Goal: Information Seeking & Learning: Learn about a topic

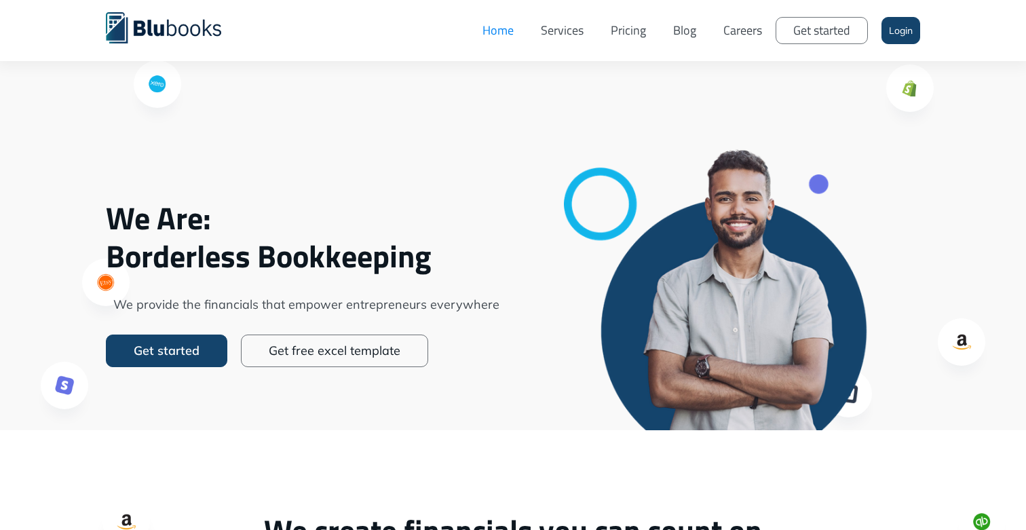
click at [754, 32] on link "Careers" at bounding box center [743, 30] width 66 height 41
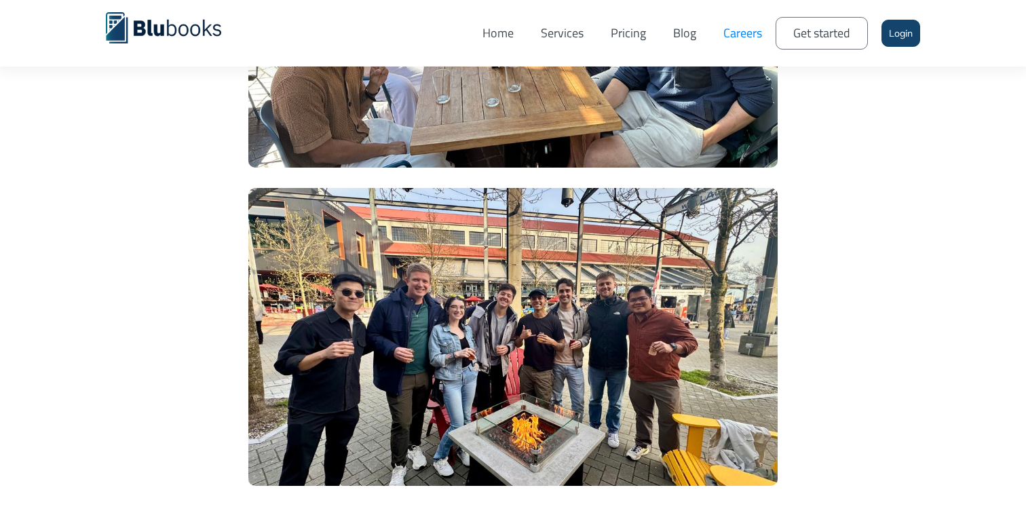
scroll to position [2838, 0]
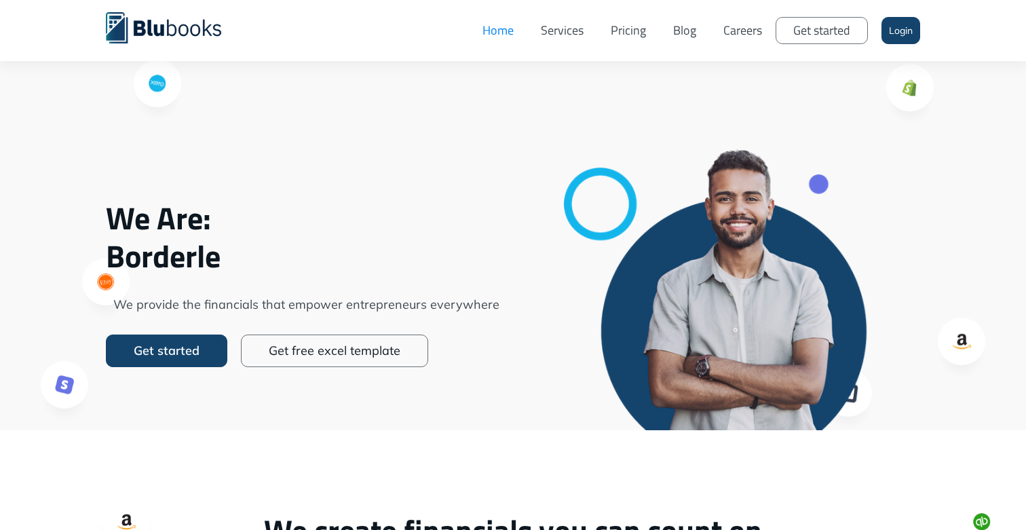
click at [675, 29] on link "Blog" at bounding box center [685, 30] width 50 height 41
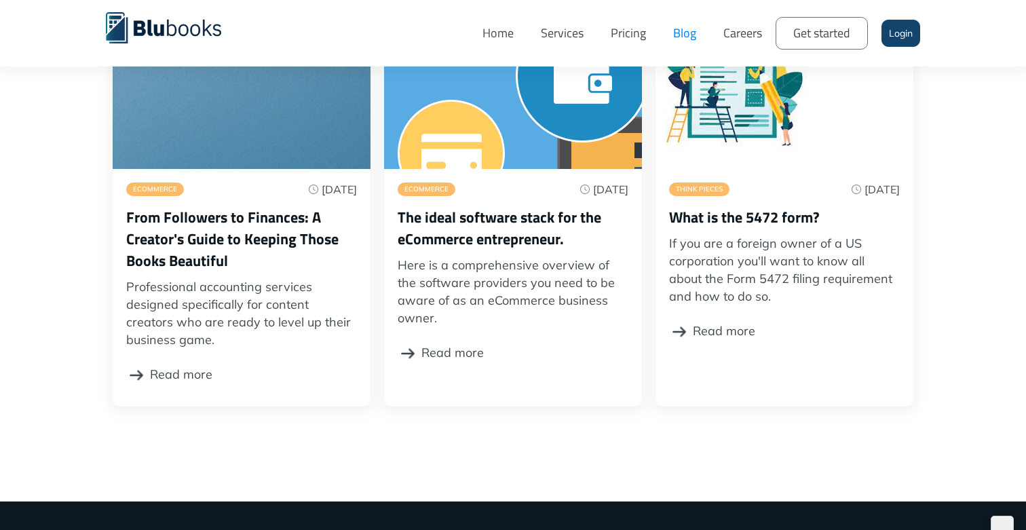
scroll to position [380, 0]
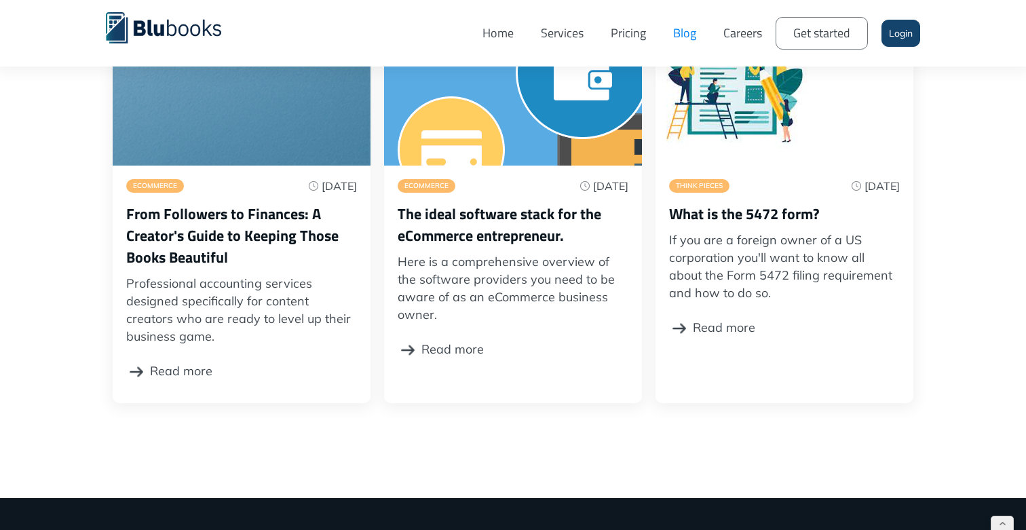
click at [437, 348] on div "Read more" at bounding box center [453, 349] width 62 height 37
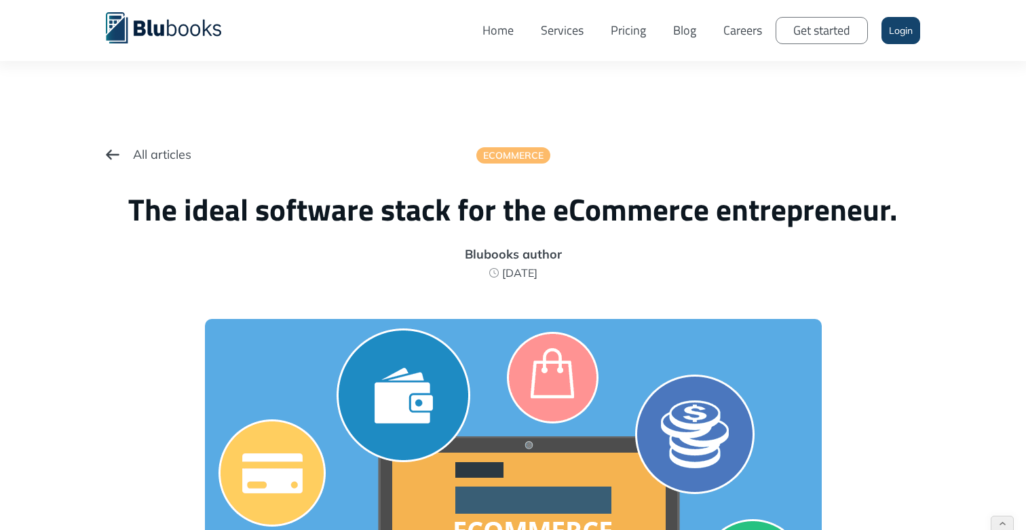
click at [510, 264] on div "All articles eCommerce The ideal software stack for the eCommerce entrepreneur.…" at bounding box center [513, 207] width 815 height 143
click at [510, 259] on div "Blubooks author" at bounding box center [513, 254] width 815 height 12
click at [494, 27] on link "Home" at bounding box center [498, 30] width 58 height 41
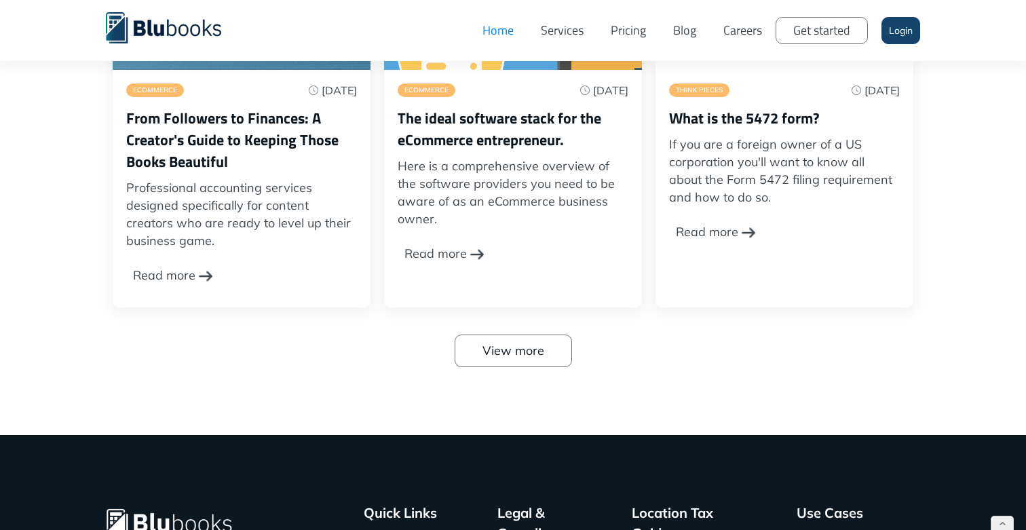
scroll to position [4443, 0]
